Goal: Transaction & Acquisition: Subscribe to service/newsletter

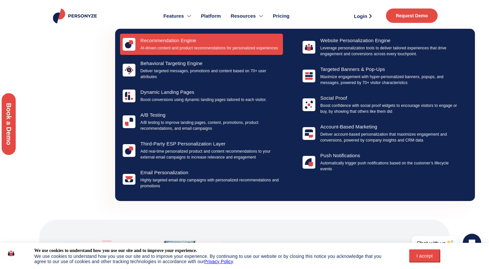
click at [171, 42] on h4 "Recommendation Engine" at bounding box center [210, 41] width 140 height 6
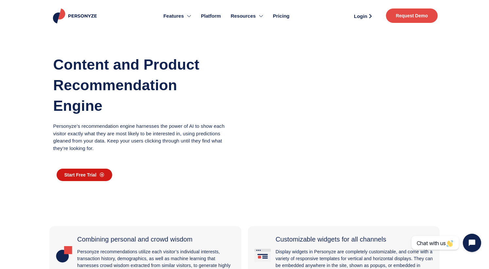
click at [89, 179] on link "Start Free Trial" at bounding box center [85, 175] width 56 height 12
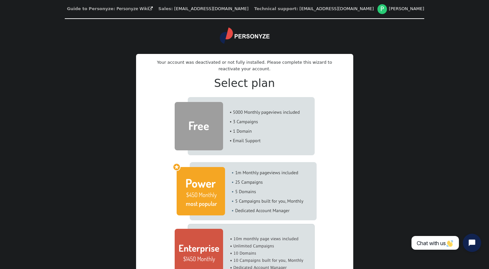
click at [198, 124] on img at bounding box center [245, 126] width 140 height 58
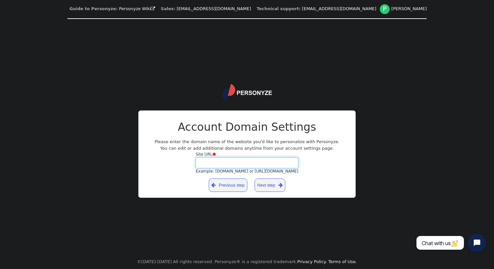
click at [235, 165] on input "Site URL  Example: [DOMAIN_NAME] or [URL][DOMAIN_NAME]" at bounding box center [247, 162] width 103 height 11
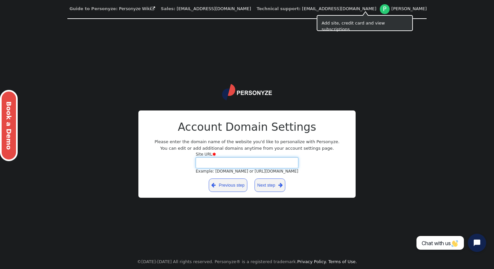
paste input "**********"
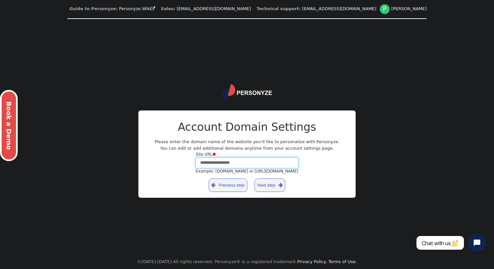
type input "**********"
click at [272, 182] on link "Next step " at bounding box center [269, 185] width 31 height 13
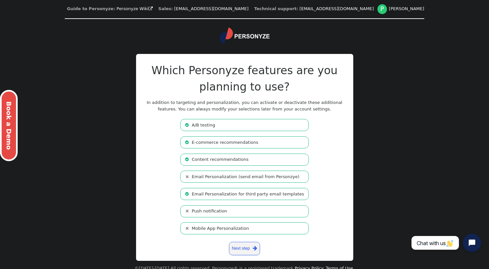
click at [219, 126] on li " A/B testing" at bounding box center [244, 125] width 128 height 12
click at [230, 143] on li " E-commerce recommendations" at bounding box center [244, 142] width 128 height 12
click at [238, 161] on li " Content recommendations" at bounding box center [244, 160] width 128 height 12
click at [189, 193] on span "" at bounding box center [187, 194] width 4 height 4
click at [245, 248] on link "Next step " at bounding box center [244, 248] width 31 height 13
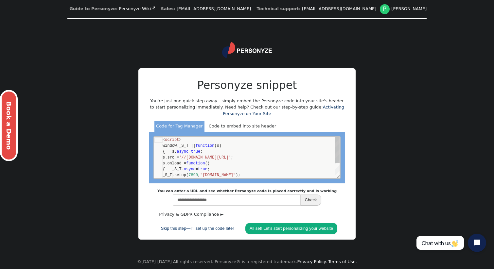
scroll to position [59, 0]
click at [249, 199] on input "**********" at bounding box center [237, 200] width 128 height 11
click at [306, 201] on button "Check" at bounding box center [310, 200] width 21 height 11
click at [213, 228] on link "Skip this step—I'll set up the code later" at bounding box center [198, 228] width 82 height 11
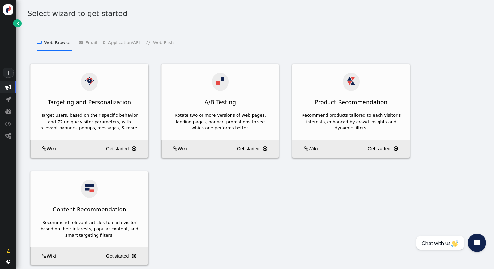
click at [203, 174] on div "Targeting and Personalization Target users, based on their specific behavior an…" at bounding box center [255, 171] width 462 height 215
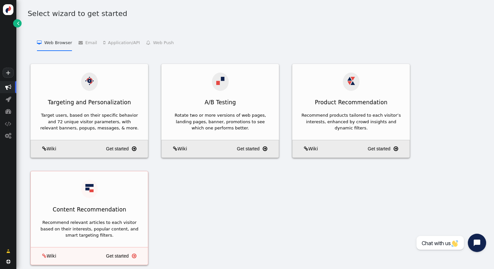
click at [89, 193] on div at bounding box center [89, 189] width 17 height 19
